Goal: Complete application form

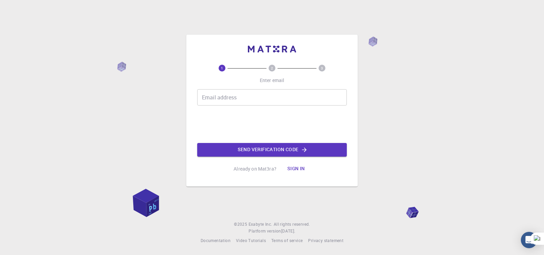
click at [253, 99] on input "Email address" at bounding box center [272, 97] width 150 height 16
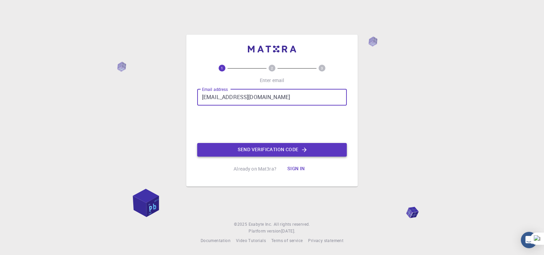
type input "[EMAIL_ADDRESS][DOMAIN_NAME]"
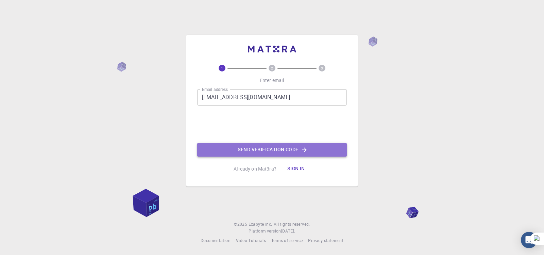
click at [288, 148] on button "Send verification code" at bounding box center [272, 150] width 150 height 14
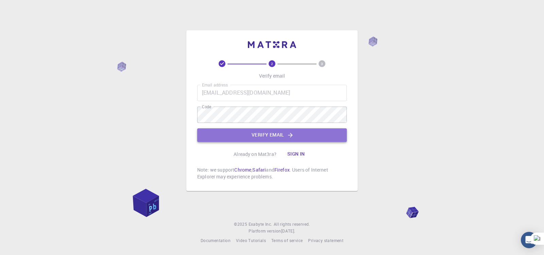
click at [331, 135] on button "Verify email" at bounding box center [272, 135] width 150 height 14
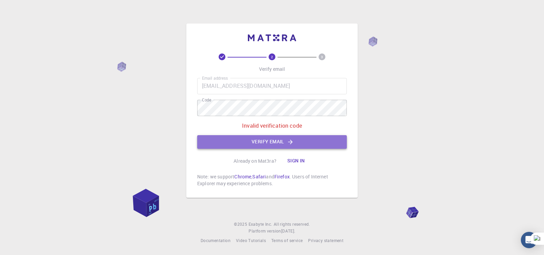
click at [268, 143] on button "Verify email" at bounding box center [272, 142] width 150 height 14
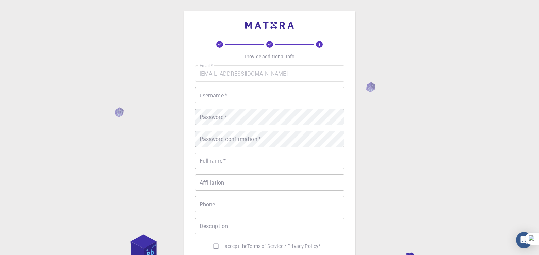
click at [262, 94] on input "username   *" at bounding box center [270, 95] width 150 height 16
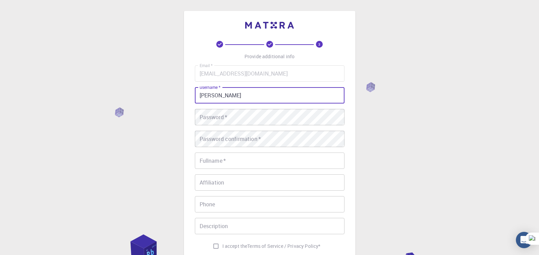
type input "[PERSON_NAME]"
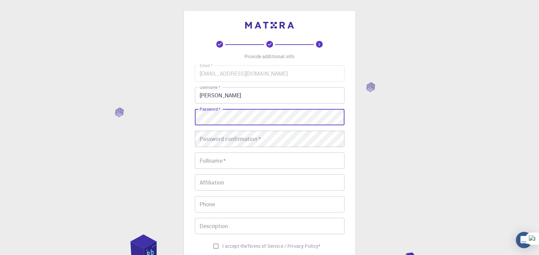
click at [239, 137] on div "Password confirmation   * Password confirmation   *" at bounding box center [270, 139] width 150 height 16
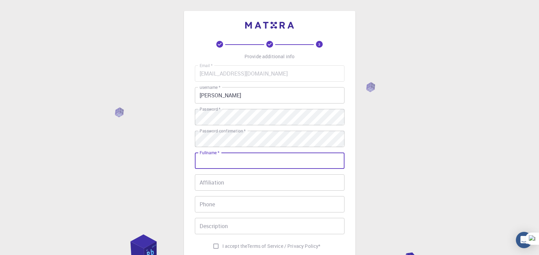
click at [239, 161] on input "Fullname   *" at bounding box center [270, 160] width 150 height 16
type input "[PERSON_NAME]"
click at [240, 178] on input "Affiliation" at bounding box center [270, 182] width 150 height 16
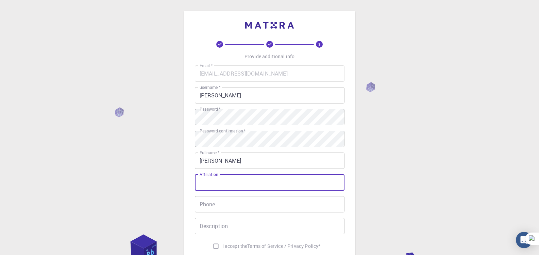
click at [236, 205] on input "Phone" at bounding box center [270, 204] width 150 height 16
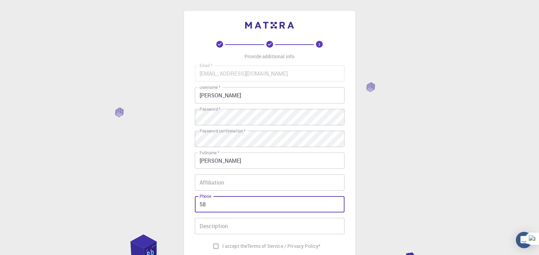
type input "5"
type input "[PHONE_NUMBER]"
click at [253, 182] on input "Affiliation" at bounding box center [270, 182] width 150 height 16
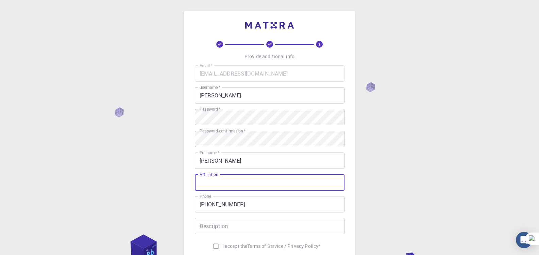
scroll to position [34, 0]
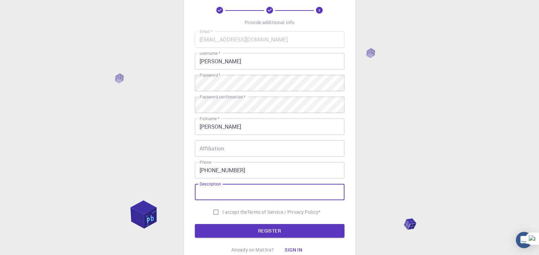
click at [206, 194] on input "Description" at bounding box center [270, 192] width 150 height 16
click at [214, 211] on input "I accept the Terms of Service / Privacy Policy *" at bounding box center [215, 211] width 13 height 13
checkbox input "true"
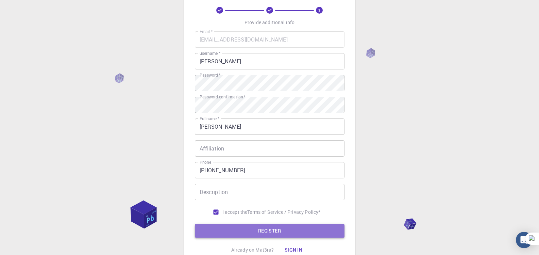
click at [269, 231] on button "REGISTER" at bounding box center [270, 231] width 150 height 14
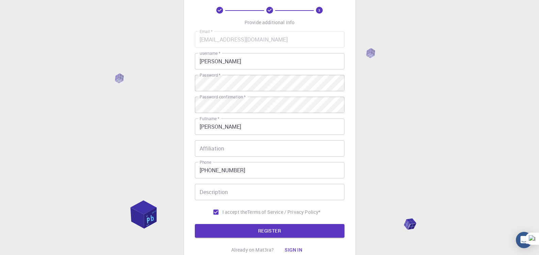
scroll to position [0, 0]
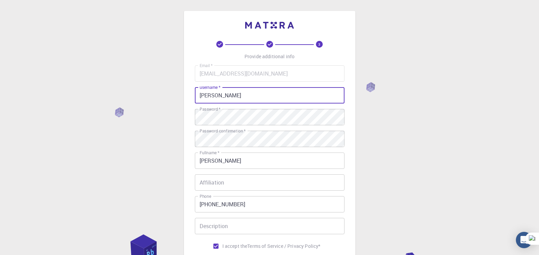
click at [236, 94] on input "[PERSON_NAME]" at bounding box center [270, 95] width 150 height 16
type input "f"
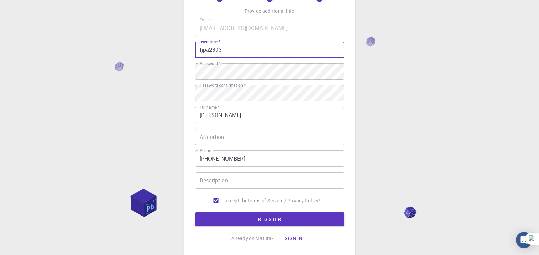
scroll to position [91, 0]
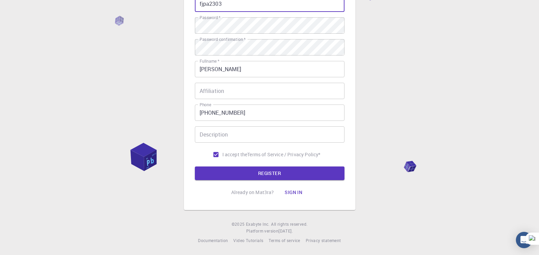
type input "fjpa2303"
click at [295, 173] on button "REGISTER" at bounding box center [270, 173] width 150 height 14
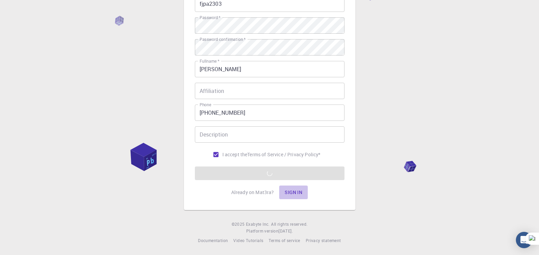
click at [293, 191] on button "Sign in" at bounding box center [293, 192] width 29 height 14
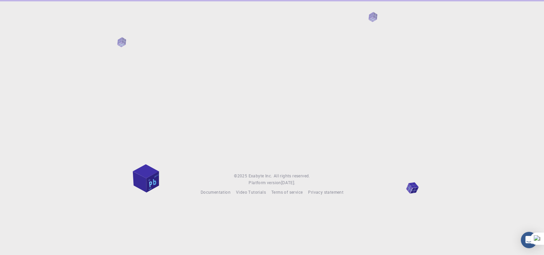
click at [383, 125] on div at bounding box center [272, 80] width 544 height 161
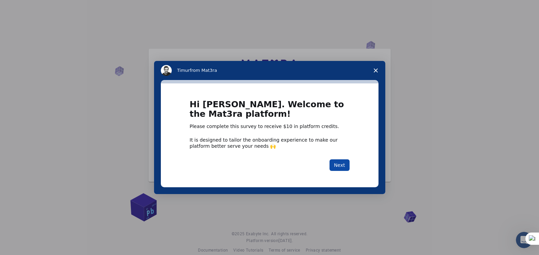
click at [344, 164] on button "Next" at bounding box center [339, 165] width 20 height 12
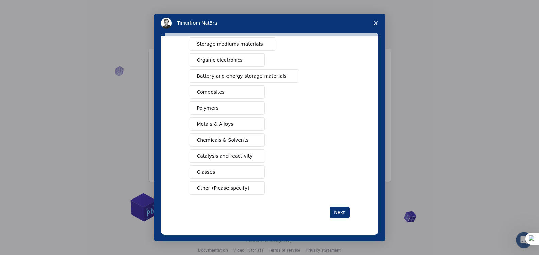
scroll to position [10, 0]
click at [340, 210] on button "Next" at bounding box center [339, 212] width 20 height 12
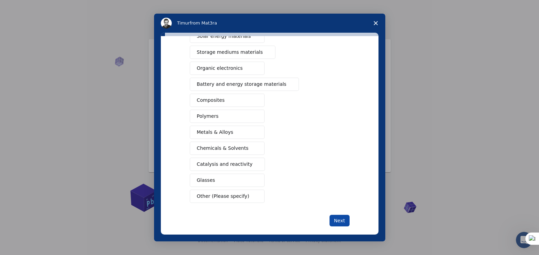
scroll to position [42, 0]
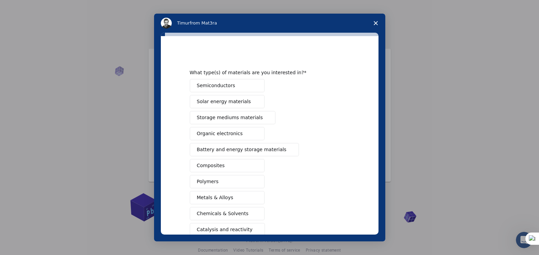
click at [238, 214] on span "Chemicals & Solvents" at bounding box center [223, 213] width 52 height 7
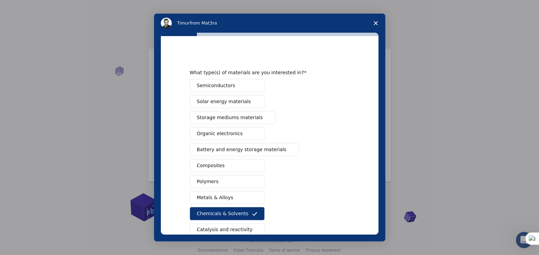
scroll to position [73, 0]
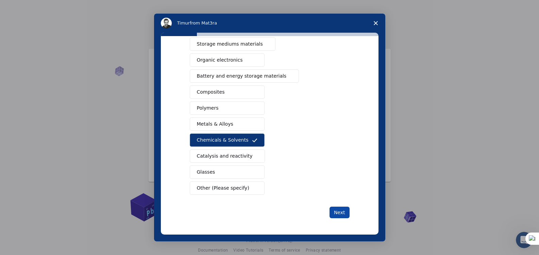
click at [340, 213] on button "Next" at bounding box center [339, 212] width 20 height 12
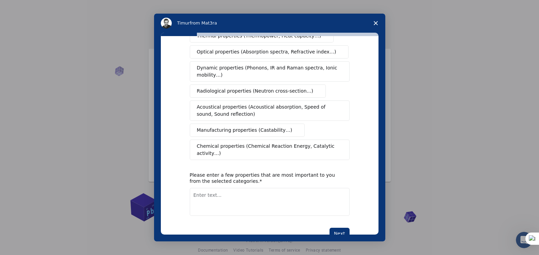
scroll to position [68, 0]
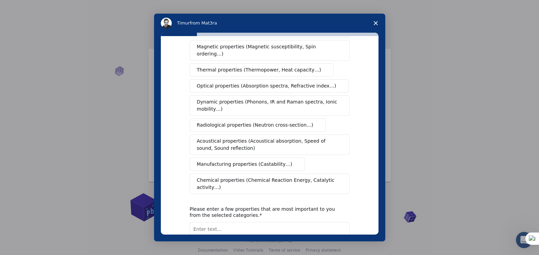
click at [280, 176] on span "Chemical properties (Chemical Reaction Energy, Catalytic activity…)" at bounding box center [267, 183] width 141 height 14
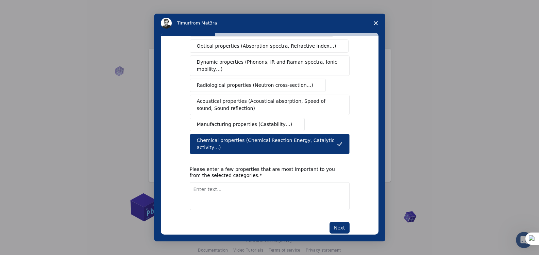
scroll to position [109, 0]
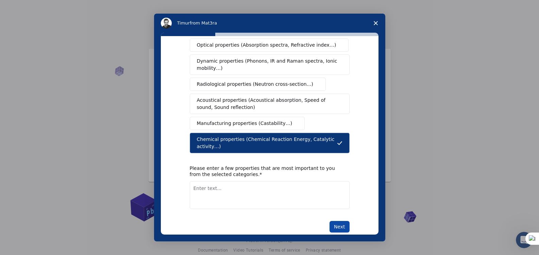
click at [336, 221] on button "Next" at bounding box center [339, 227] width 20 height 12
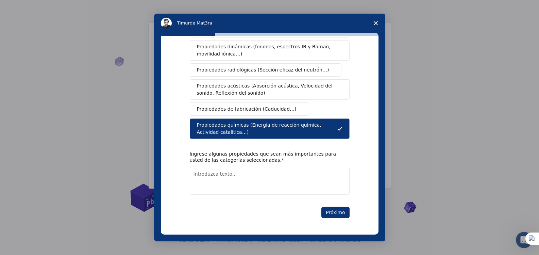
scroll to position [130, 0]
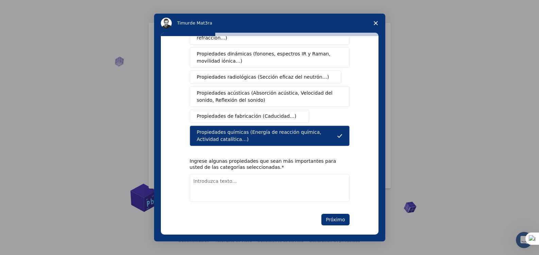
click at [256, 174] on textarea "Introduzca texto..." at bounding box center [270, 188] width 160 height 28
type textarea "electrolizadores"
click at [336, 216] on font "Próximo" at bounding box center [335, 218] width 19 height 5
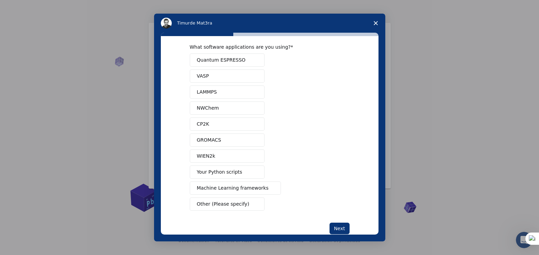
scroll to position [0, 0]
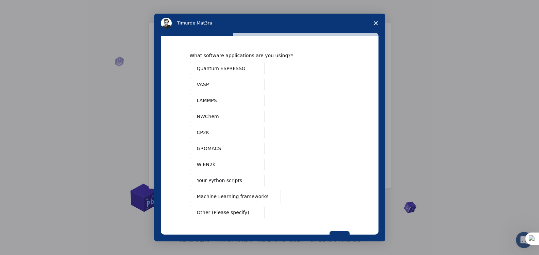
click at [377, 21] on icon "Cerrar encuesta" at bounding box center [376, 23] width 4 height 4
